Goal: Information Seeking & Learning: Learn about a topic

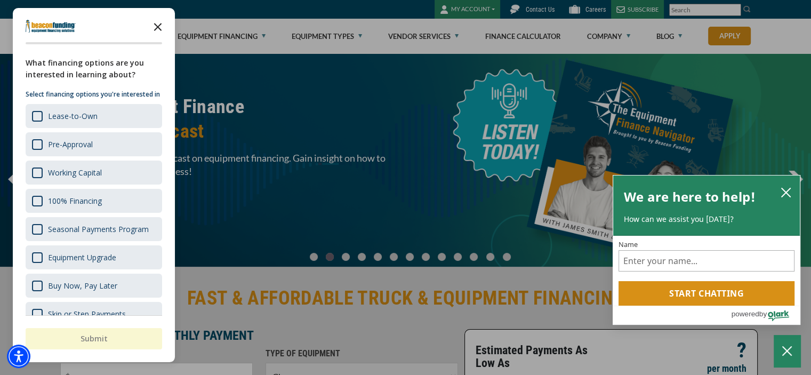
click at [158, 24] on icon "Close the survey" at bounding box center [157, 25] width 21 height 21
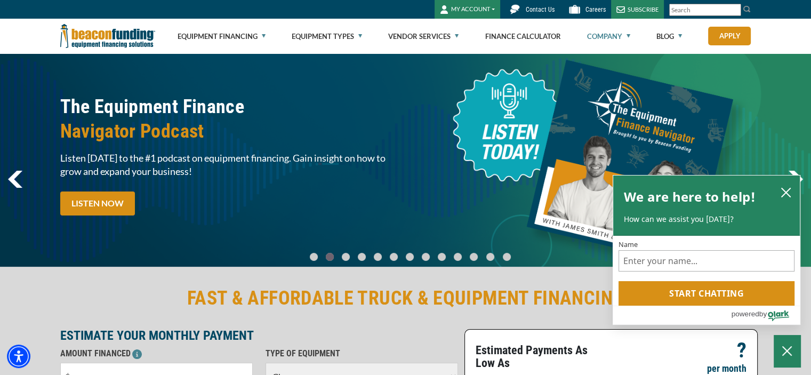
click at [591, 30] on link "Company" at bounding box center [608, 36] width 43 height 34
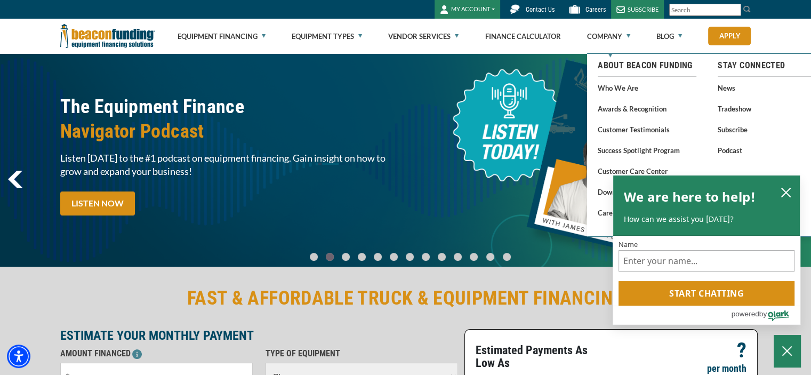
click at [610, 91] on link "Who We Are" at bounding box center [647, 87] width 99 height 13
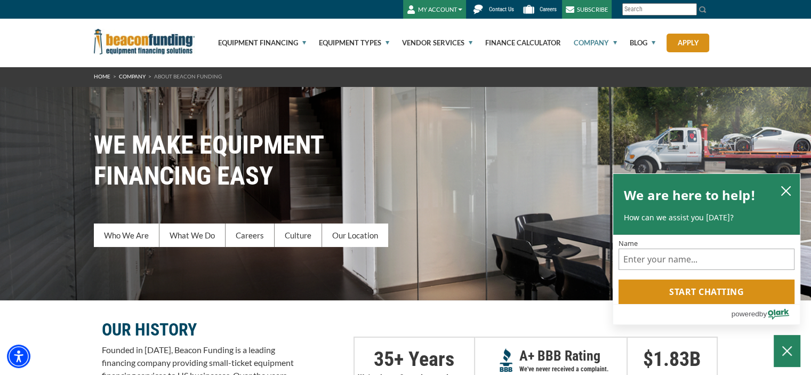
drag, startPoint x: 815, startPoint y: 93, endPoint x: 818, endPoint y: 112, distance: 18.9
click at [811, 112] on html "Skip to main content Enable accessibility for low vision Open the accessibility…" at bounding box center [405, 187] width 811 height 375
drag, startPoint x: 817, startPoint y: 46, endPoint x: 819, endPoint y: 35, distance: 11.9
click at [811, 35] on html "Skip to main content Enable accessibility for low vision Open the accessibility…" at bounding box center [405, 187] width 811 height 375
click at [198, 240] on link "What We Do" at bounding box center [192, 234] width 66 height 23
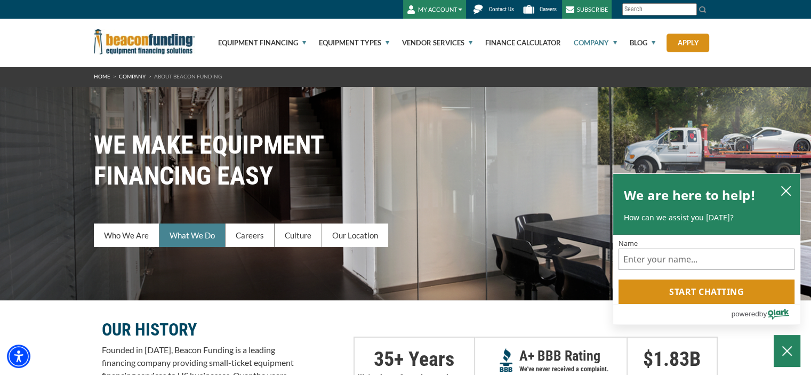
click at [191, 230] on link "What We Do" at bounding box center [192, 234] width 66 height 23
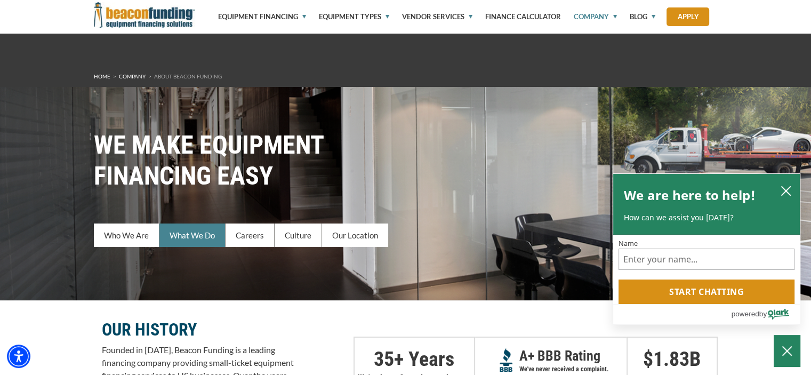
scroll to position [452, 0]
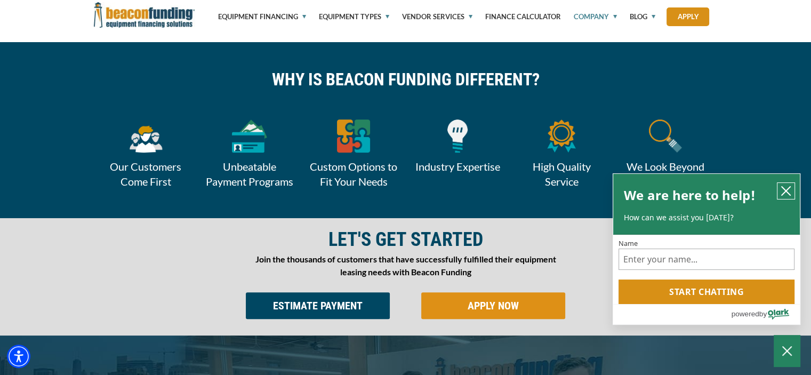
click at [794, 187] on button "close chatbox" at bounding box center [786, 191] width 17 height 16
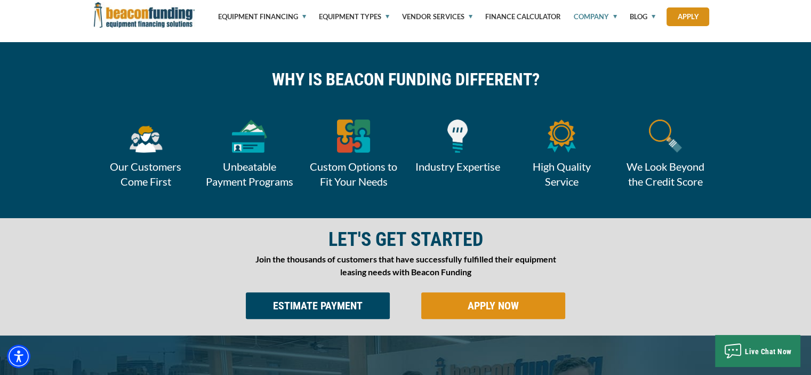
click at [458, 145] on img at bounding box center [458, 135] width 20 height 33
click at [357, 18] on link "Equipment Types" at bounding box center [348, 16] width 83 height 33
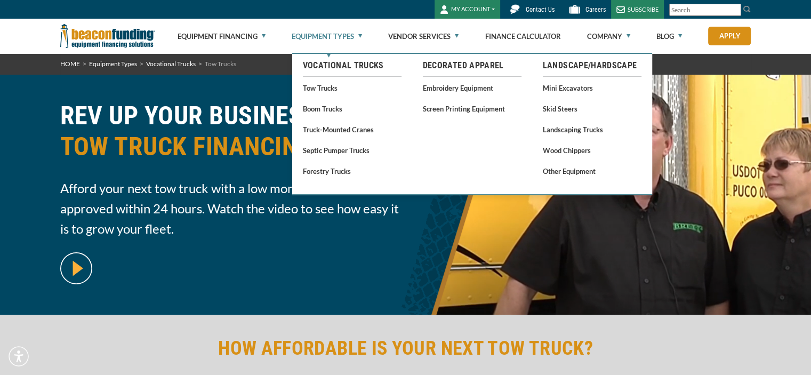
click at [337, 38] on link "Equipment Types" at bounding box center [327, 36] width 70 height 34
